Goal: Task Accomplishment & Management: Manage account settings

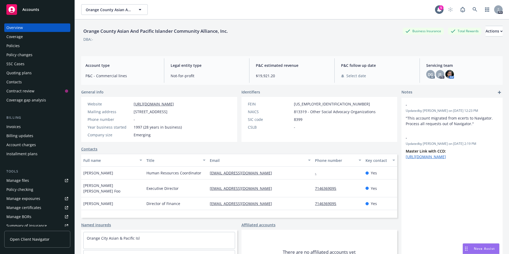
click at [35, 9] on span "Accounts" at bounding box center [30, 9] width 17 height 4
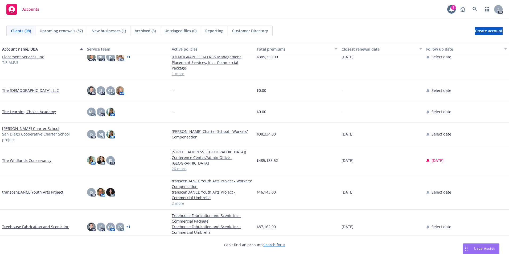
scroll to position [1943, 0]
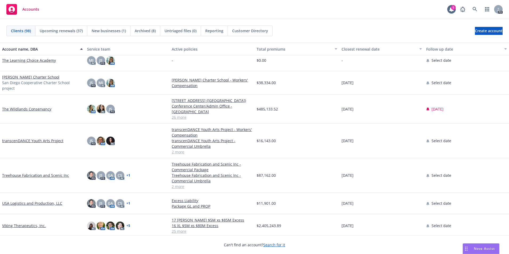
click at [23, 79] on link "[PERSON_NAME] Charter School" at bounding box center [30, 77] width 57 height 6
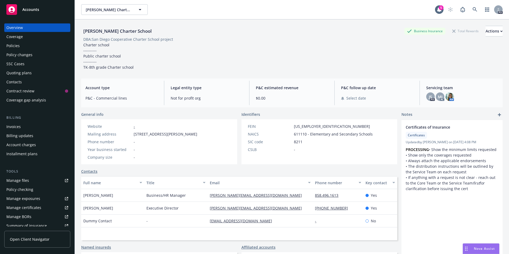
click at [19, 47] on div "Policies" at bounding box center [12, 46] width 13 height 9
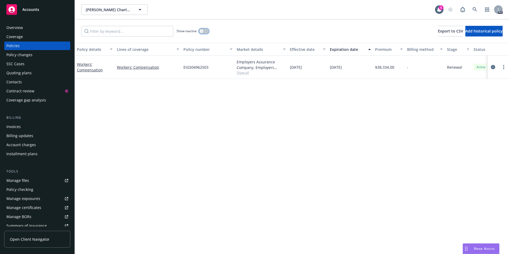
click at [203, 31] on div "button" at bounding box center [202, 31] width 4 height 4
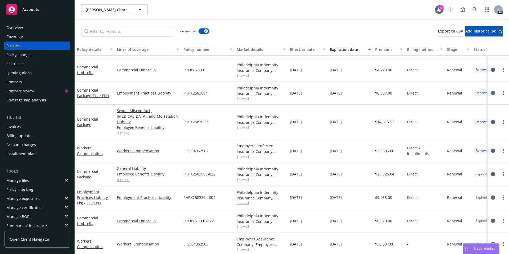
scroll to position [275, 0]
